Goal: Navigation & Orientation: Go to known website

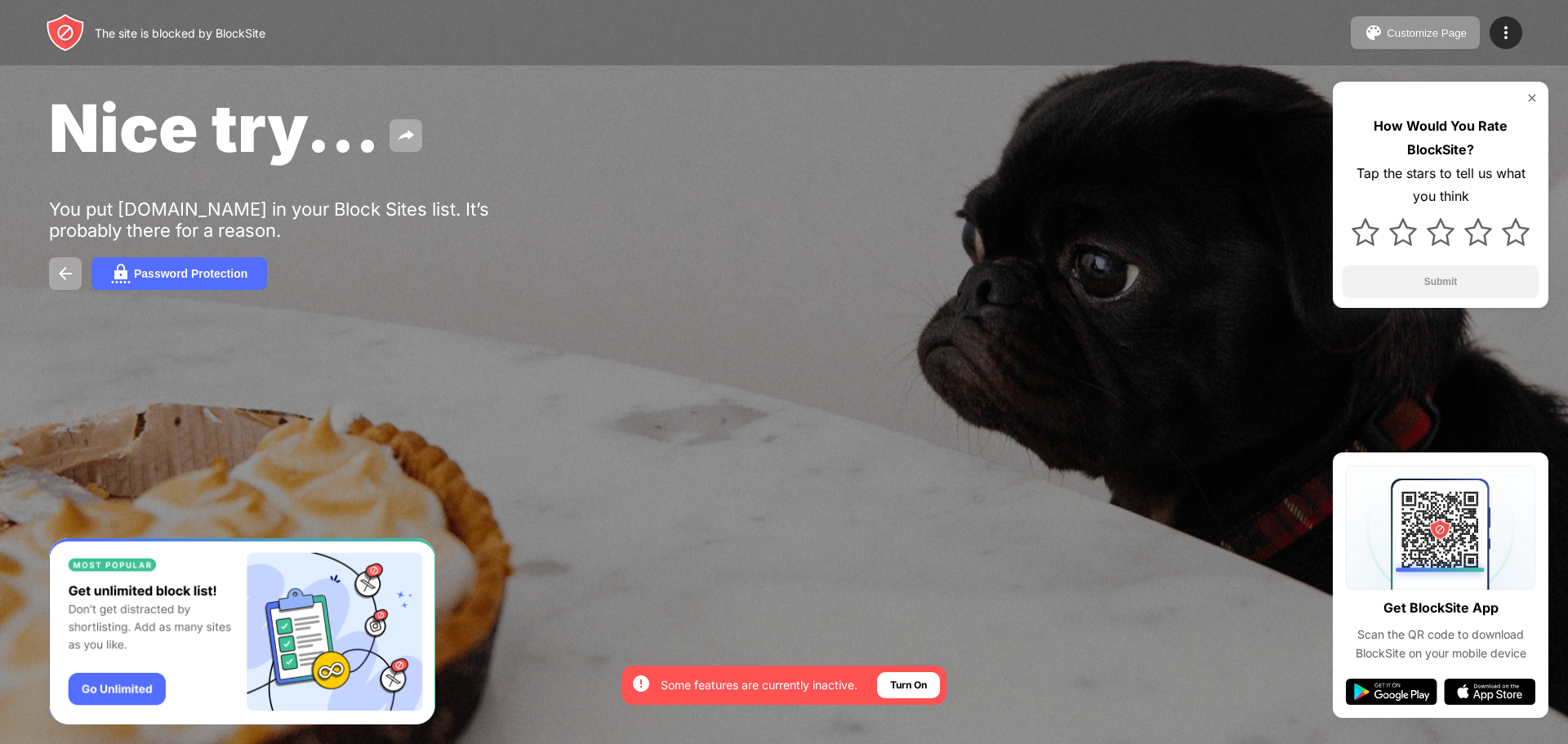
click at [1533, 660] on div "Scan the QR code to download BlockSite on your mobile device" at bounding box center [1441, 643] width 190 height 37
click at [1533, 96] on img at bounding box center [1531, 98] width 13 height 13
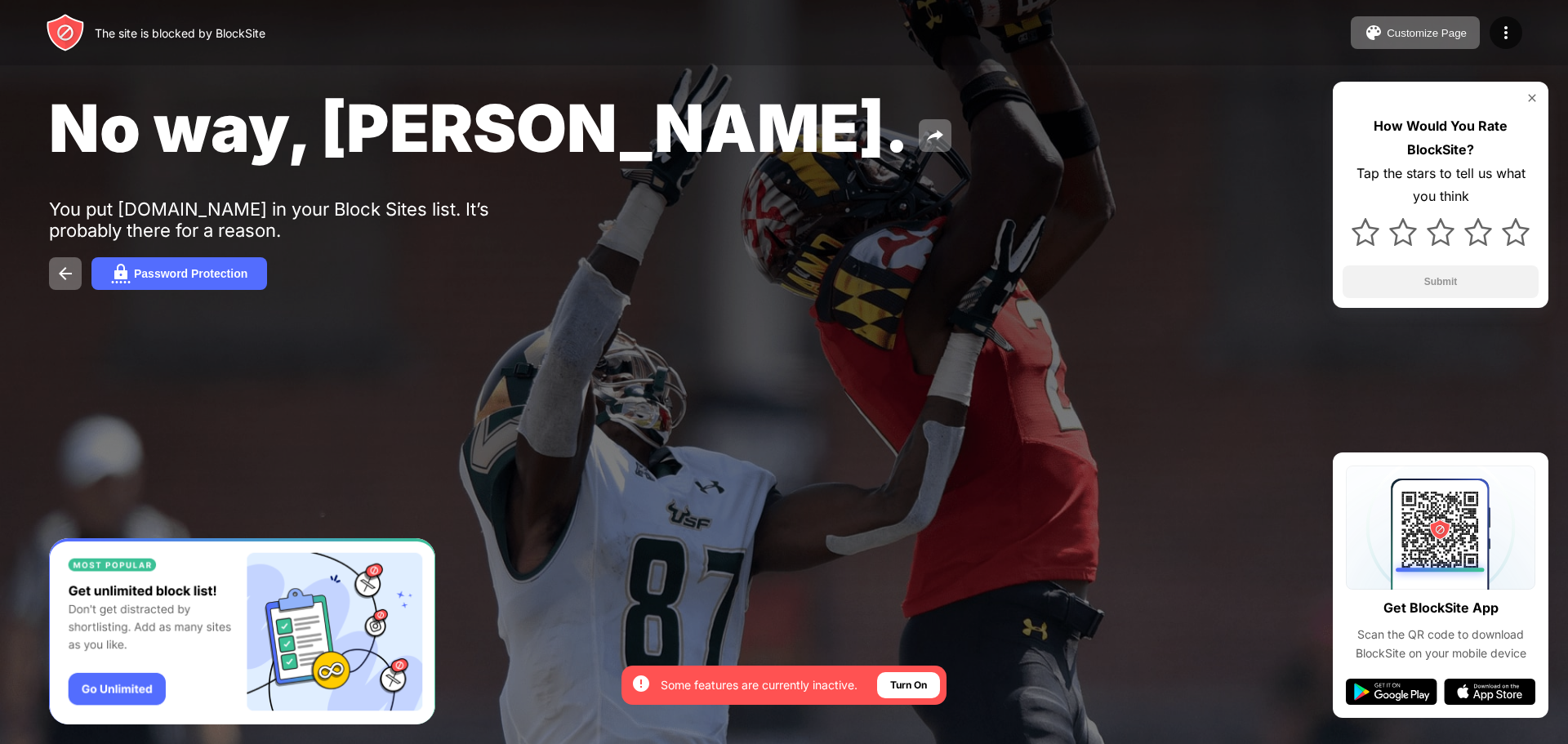
click at [905, 93] on div "No way, Jose." at bounding box center [638, 127] width 1176 height 79
